Goal: Complete application form

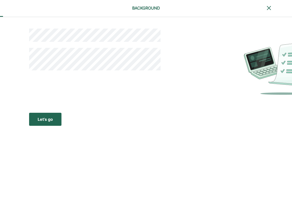
click at [54, 119] on button "Let’s go Save Let’s go" at bounding box center [45, 119] width 32 height 13
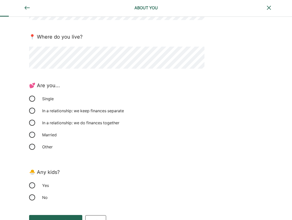
scroll to position [76, 0]
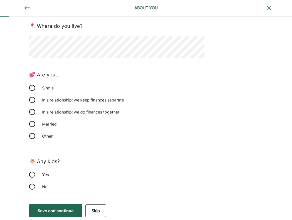
click at [62, 213] on div "Save and continue" at bounding box center [56, 211] width 36 height 6
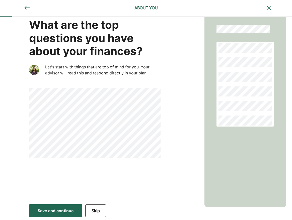
click at [73, 212] on div "Save and continue" at bounding box center [56, 211] width 36 height 6
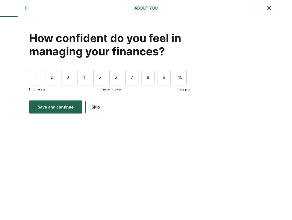
scroll to position [0, 0]
click at [146, 82] on div "8" at bounding box center [148, 78] width 13 height 16
click at [64, 110] on div "Save and continue" at bounding box center [56, 107] width 36 height 6
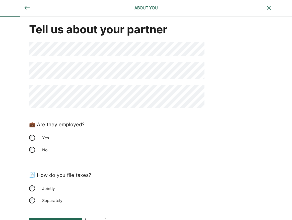
scroll to position [22, 0]
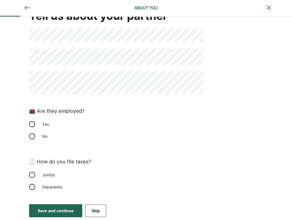
click at [35, 138] on div "No" at bounding box center [116, 137] width 175 height 12
click at [57, 215] on button "Save and continue Save Save and continue" at bounding box center [55, 211] width 53 height 13
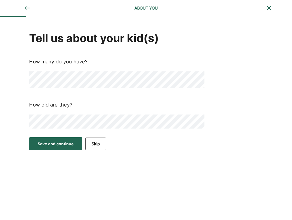
scroll to position [0, 0]
click at [60, 149] on button "Save and continue Save Save and continue" at bounding box center [55, 144] width 53 height 13
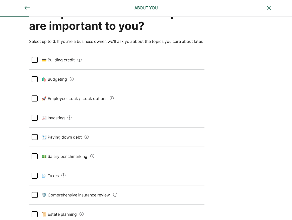
scroll to position [51, 0]
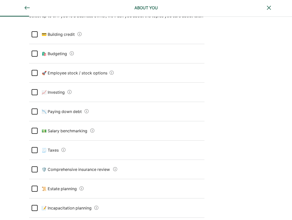
click at [34, 115] on div at bounding box center [35, 112] width 6 height 6
click at [35, 95] on div at bounding box center [35, 92] width 6 height 6
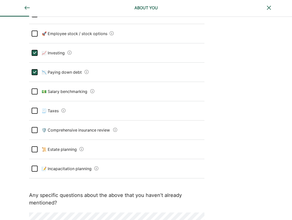
scroll to position [102, 0]
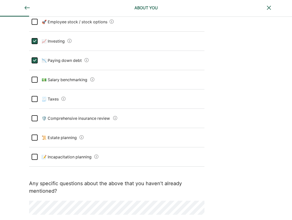
click at [38, 105] on Taxes "🧾 Taxes" at bounding box center [49, 99] width 22 height 14
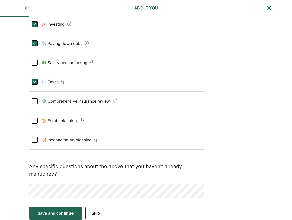
scroll to position [128, 0]
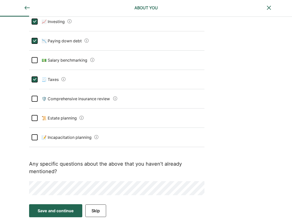
click at [62, 214] on button "Save and continue Save Save and continue" at bounding box center [55, 211] width 53 height 13
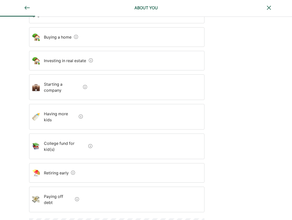
scroll to position [105, 0]
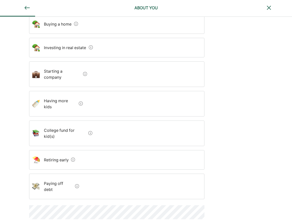
click at [49, 177] on debt "Paying off debt" at bounding box center [56, 187] width 33 height 20
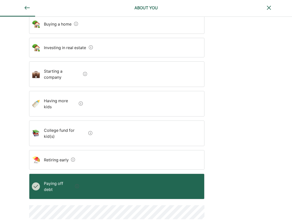
click at [53, 153] on early "Retiring early" at bounding box center [54, 160] width 29 height 14
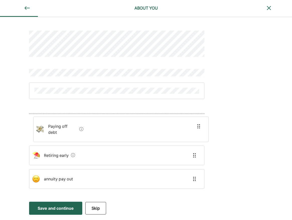
scroll to position [0, 0]
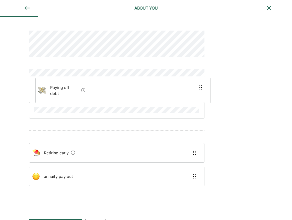
drag, startPoint x: 62, startPoint y: 135, endPoint x: 71, endPoint y: 84, distance: 51.4
click at [71, 84] on div "Paying off debt Retiring early annuity pay out" at bounding box center [116, 115] width 175 height 192
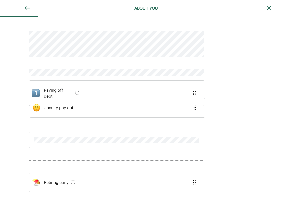
drag, startPoint x: 57, startPoint y: 179, endPoint x: 59, endPoint y: 106, distance: 73.1
click at [59, 106] on div "Paying off debt Retiring early annuity pay out" at bounding box center [116, 118] width 175 height 198
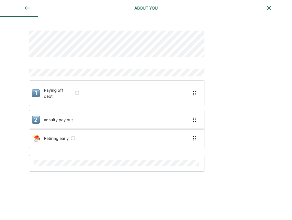
drag, startPoint x: 54, startPoint y: 181, endPoint x: 56, endPoint y: 138, distance: 42.2
click at [56, 138] on div "Paying off debt annuity pay out Retiring early" at bounding box center [116, 120] width 175 height 203
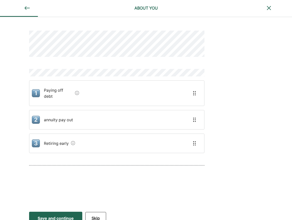
click at [65, 217] on button "Save and continue Save Save and continue" at bounding box center [55, 218] width 53 height 13
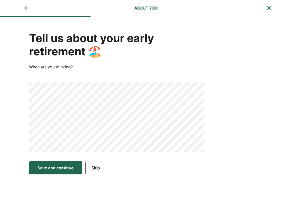
click at [235, 56] on div "Tell us about your early retirement 🏖️ When are you thinking?" at bounding box center [146, 88] width 292 height 142
